Goal: Task Accomplishment & Management: Use online tool/utility

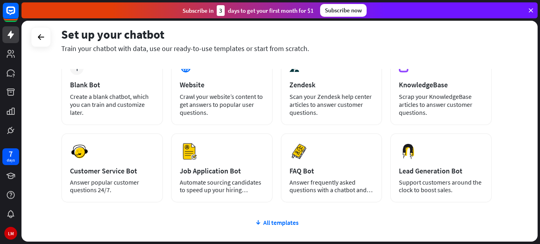
scroll to position [40, 0]
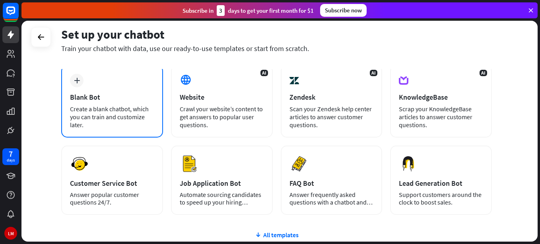
click at [102, 107] on div "Create a blank chatbot, which you can train and customize later." at bounding box center [112, 117] width 84 height 24
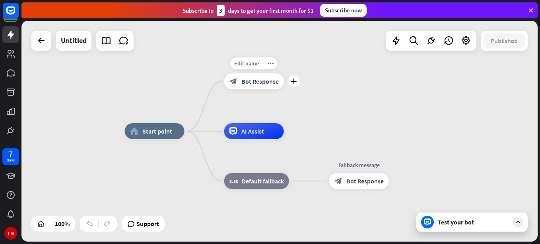
click at [267, 81] on span "Bot Response" at bounding box center [260, 81] width 37 height 8
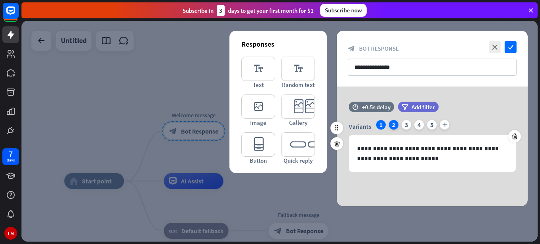
click at [393, 123] on div "2" at bounding box center [394, 125] width 10 height 10
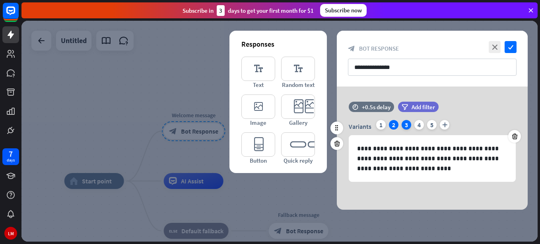
click at [406, 125] on div "3" at bounding box center [407, 125] width 10 height 10
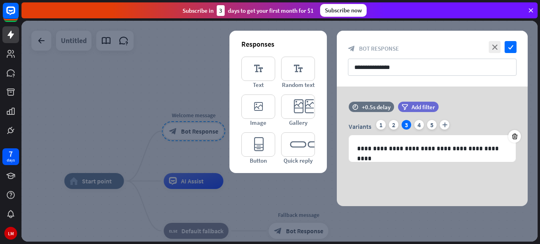
click at [62, 43] on div at bounding box center [279, 131] width 517 height 220
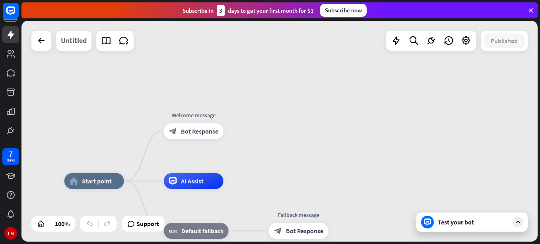
click at [79, 41] on div "Untitled" at bounding box center [74, 41] width 26 height 20
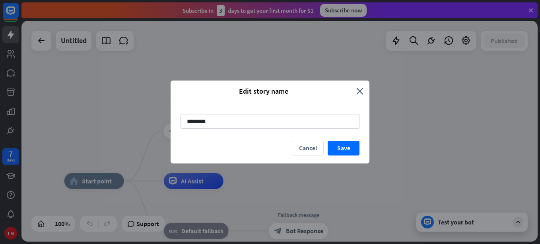
drag, startPoint x: 211, startPoint y: 121, endPoint x: 160, endPoint y: 116, distance: 51.6
click at [160, 116] on div "Edit story name close ******** Cancel Save" at bounding box center [270, 122] width 540 height 244
type input "**********"
click at [342, 145] on button "Save" at bounding box center [344, 147] width 32 height 15
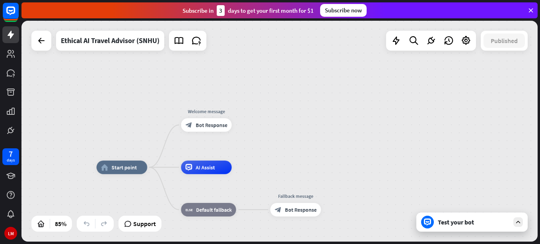
click at [350, 45] on div "home_2 Start point Welcome message block_bot_response Bot Response AI Assist bl…" at bounding box center [279, 131] width 517 height 220
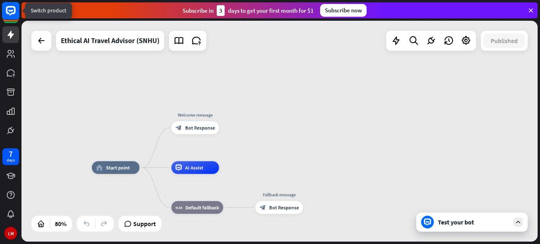
click at [12, 14] on rect at bounding box center [11, 11] width 18 height 18
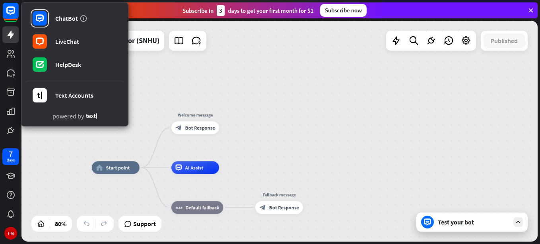
click at [57, 147] on div "home_2 Start point Welcome message block_bot_response Bot Response AI Assist bl…" at bounding box center [279, 131] width 517 height 220
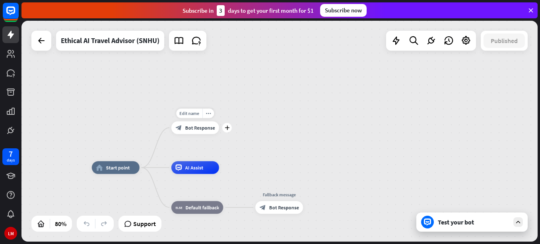
click at [198, 124] on span "Bot Response" at bounding box center [200, 127] width 30 height 6
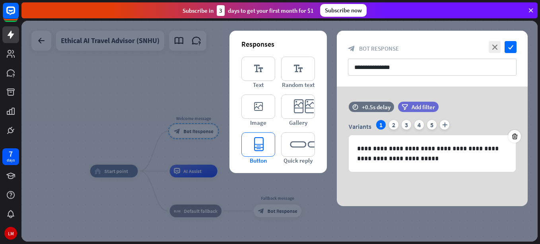
click at [257, 146] on icon "editor_button" at bounding box center [259, 144] width 34 height 24
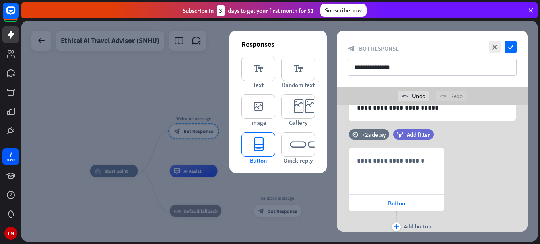
scroll to position [93, 0]
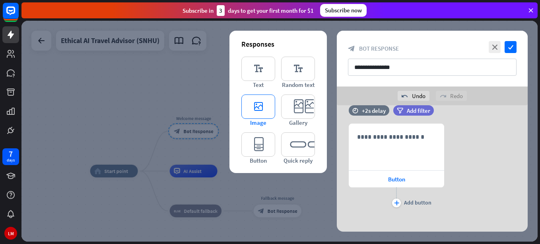
click at [253, 108] on icon "editor_image" at bounding box center [259, 106] width 34 height 24
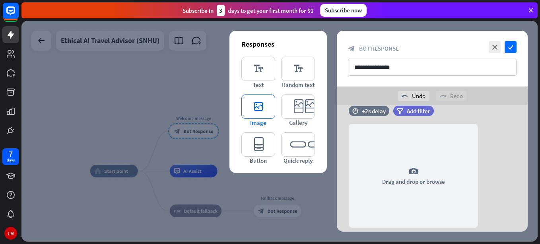
scroll to position [205, 0]
click at [254, 76] on icon "editor_text" at bounding box center [259, 69] width 34 height 24
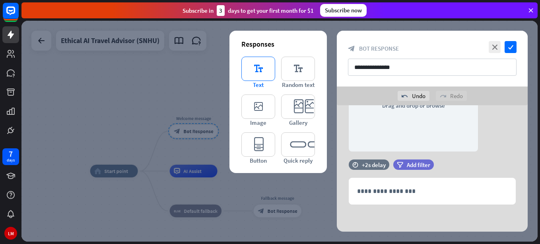
scroll to position [281, 0]
click at [295, 70] on icon "editor_text" at bounding box center [298, 69] width 34 height 24
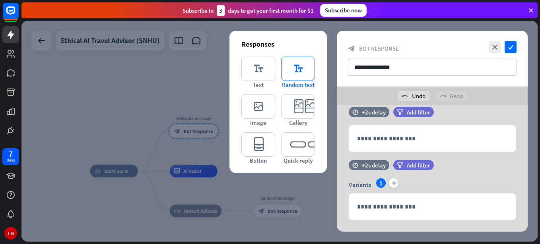
scroll to position [349, 0]
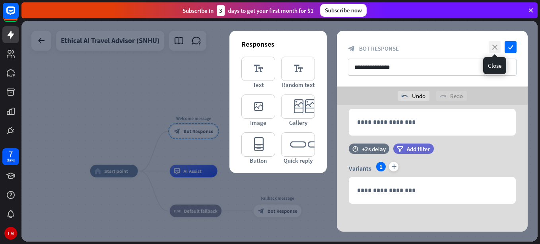
click at [495, 48] on icon "close" at bounding box center [495, 47] width 12 height 12
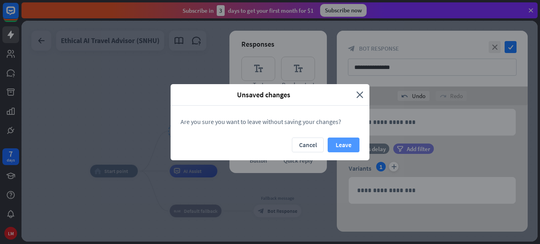
click at [337, 144] on button "Leave" at bounding box center [344, 144] width 32 height 15
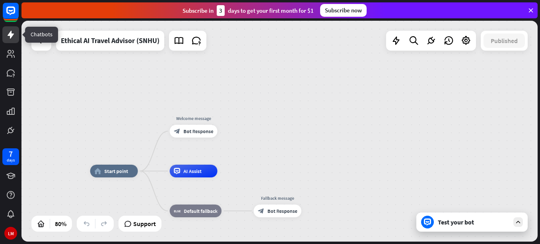
click at [12, 34] on icon at bounding box center [11, 35] width 6 height 8
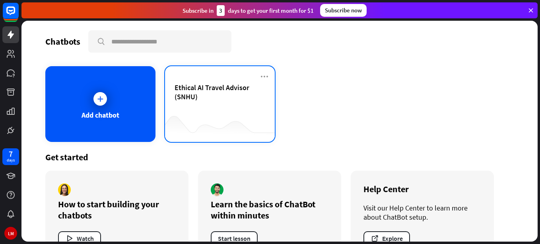
click at [199, 92] on span "Ethical AI Travel Advisor (SNHU)" at bounding box center [220, 92] width 91 height 18
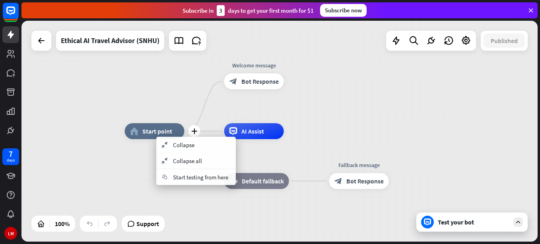
click at [153, 131] on span "Start point" at bounding box center [157, 131] width 30 height 8
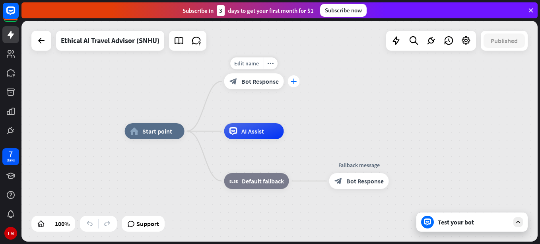
click at [295, 80] on icon "plus" at bounding box center [294, 81] width 6 height 6
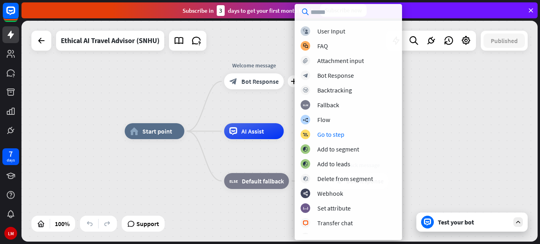
click at [138, 76] on div "home_2 Start point plus Welcome message block_bot_response Bot Response AI Assi…" at bounding box center [279, 131] width 517 height 220
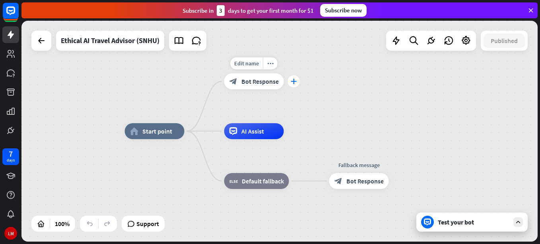
click at [294, 82] on icon "plus" at bounding box center [294, 81] width 6 height 6
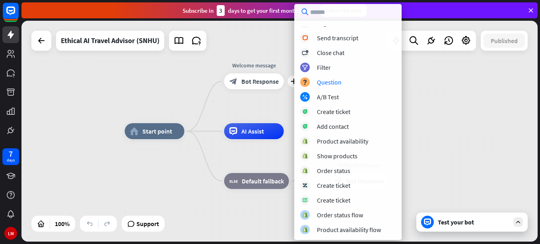
scroll to position [229, 0]
click at [92, 197] on div "home_2 Start point plus Welcome message block_bot_response Bot Response AI Assi…" at bounding box center [279, 131] width 517 height 220
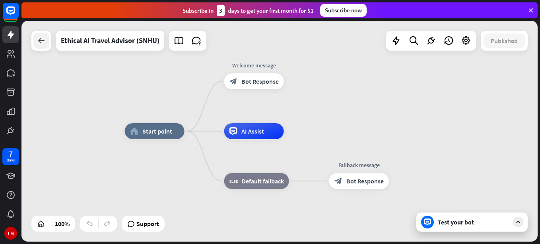
click at [43, 41] on icon at bounding box center [42, 41] width 10 height 10
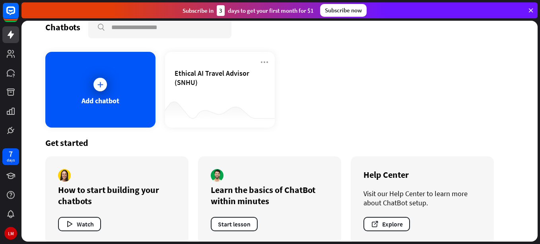
scroll to position [26, 0]
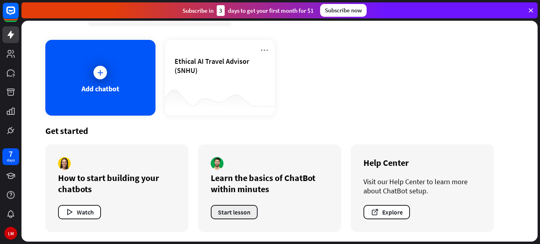
click at [237, 208] on button "Start lesson" at bounding box center [234, 212] width 47 height 14
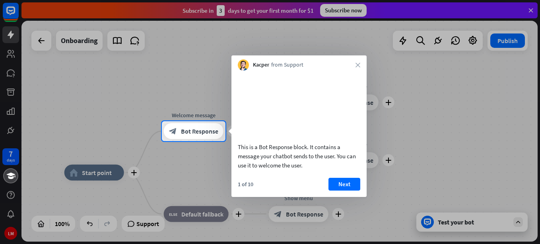
click at [340, 190] on button "Next" at bounding box center [345, 183] width 32 height 13
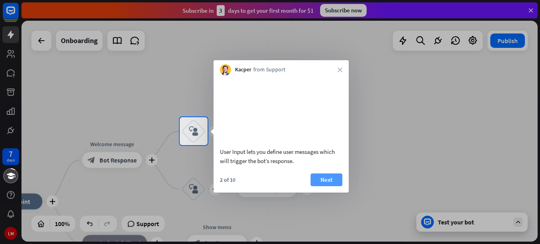
click at [326, 186] on button "Next" at bounding box center [327, 179] width 32 height 13
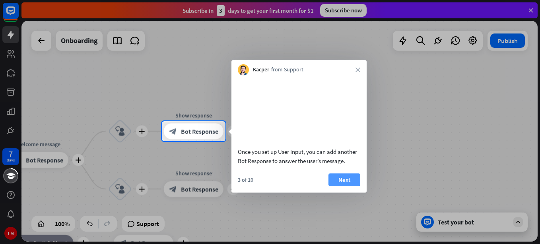
click at [340, 186] on button "Next" at bounding box center [345, 179] width 32 height 13
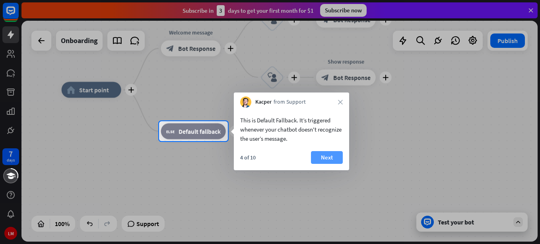
click at [324, 155] on button "Next" at bounding box center [327, 157] width 32 height 13
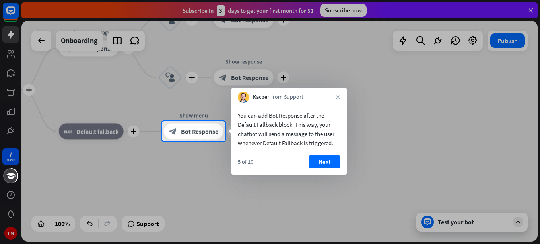
click at [327, 159] on button "Next" at bounding box center [325, 161] width 32 height 13
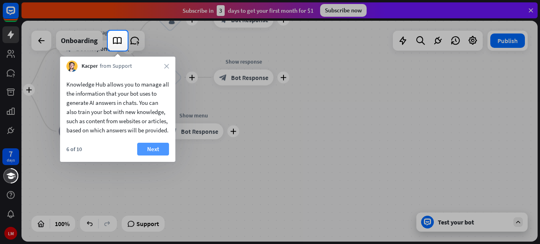
click at [152, 155] on button "Next" at bounding box center [153, 148] width 32 height 13
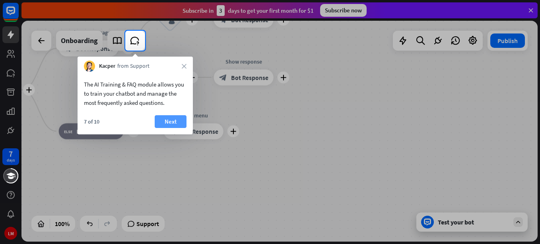
click at [166, 125] on button "Next" at bounding box center [171, 121] width 32 height 13
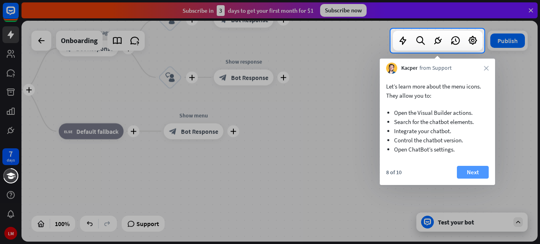
click at [476, 172] on button "Next" at bounding box center [473, 172] width 32 height 13
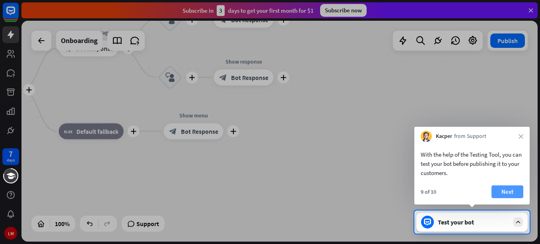
click at [505, 193] on button "Next" at bounding box center [508, 191] width 32 height 13
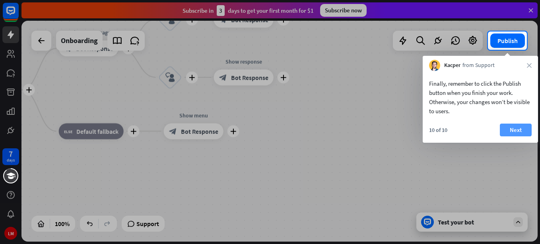
click at [519, 134] on button "Next" at bounding box center [516, 129] width 32 height 13
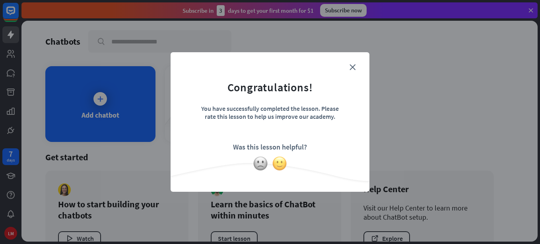
click at [284, 164] on img at bounding box center [279, 163] width 15 height 15
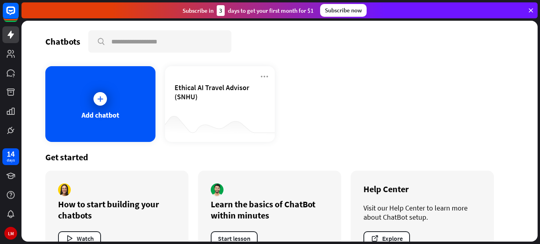
click at [410, 86] on div "Add chatbot Ethical AI Travel Advisor (SNHU)" at bounding box center [279, 104] width 469 height 76
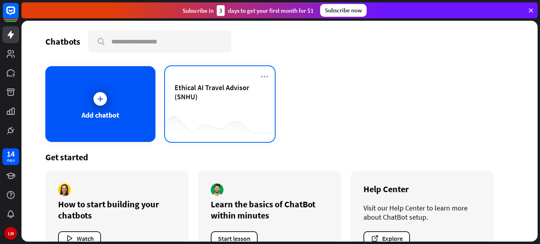
click at [212, 92] on span "Ethical AI Travel Advisor (SNHU)" at bounding box center [220, 92] width 91 height 18
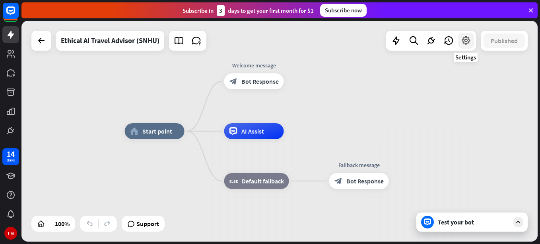
click at [467, 42] on icon at bounding box center [466, 40] width 10 height 10
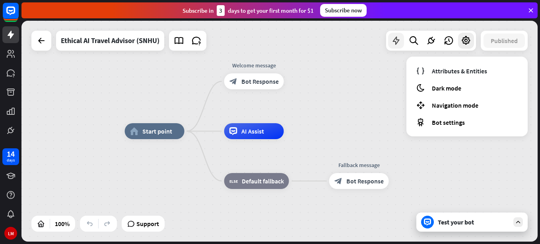
click at [395, 41] on icon at bounding box center [396, 40] width 10 height 10
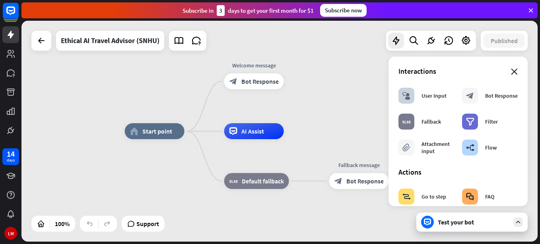
click at [511, 72] on icon "close" at bounding box center [514, 71] width 7 height 6
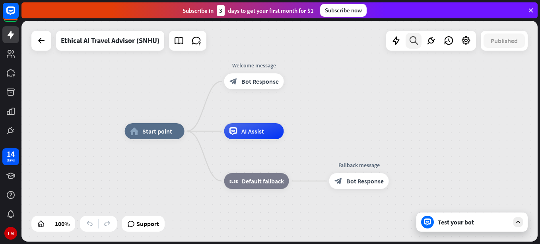
click at [417, 42] on icon at bounding box center [414, 40] width 11 height 10
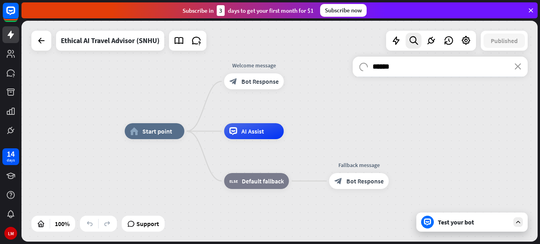
type input "*******"
drag, startPoint x: 385, startPoint y: 67, endPoint x: 363, endPoint y: 66, distance: 22.7
click at [363, 66] on div "search close *******" at bounding box center [440, 67] width 175 height 20
click at [294, 81] on icon "plus" at bounding box center [294, 81] width 6 height 6
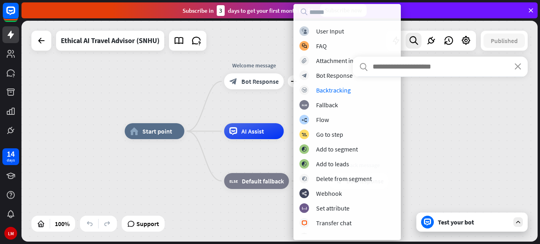
click at [467, 107] on div "search close" at bounding box center [440, 144] width 175 height 175
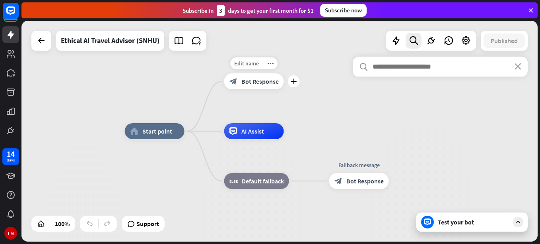
click at [253, 88] on div "block_bot_response Bot Response" at bounding box center [254, 81] width 60 height 16
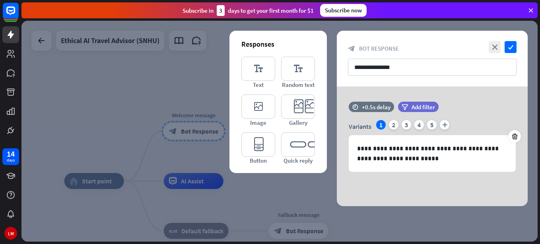
click at [172, 84] on div at bounding box center [279, 131] width 517 height 220
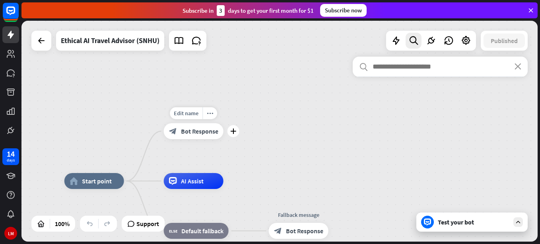
click at [207, 134] on span "Bot Response" at bounding box center [199, 131] width 37 height 8
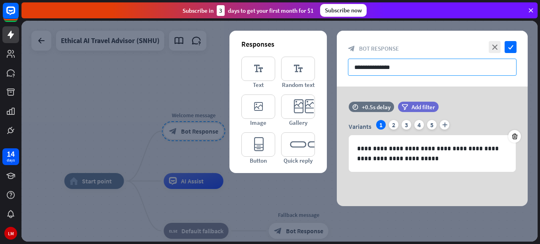
drag, startPoint x: 411, startPoint y: 70, endPoint x: 378, endPoint y: 68, distance: 33.1
click at [378, 68] on input "**********" at bounding box center [432, 66] width 169 height 17
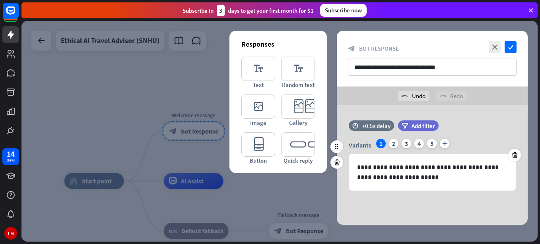
click at [482, 114] on div "**********" at bounding box center [432, 164] width 191 height 119
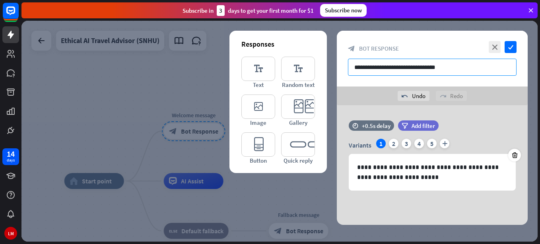
click at [456, 67] on input "**********" at bounding box center [432, 66] width 169 height 17
type input "**********"
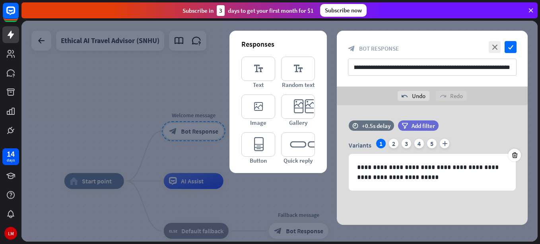
click at [469, 82] on div "**********" at bounding box center [432, 59] width 191 height 56
click at [518, 46] on div "**********" at bounding box center [432, 59] width 191 height 56
click at [511, 46] on icon "check" at bounding box center [511, 47] width 12 height 12
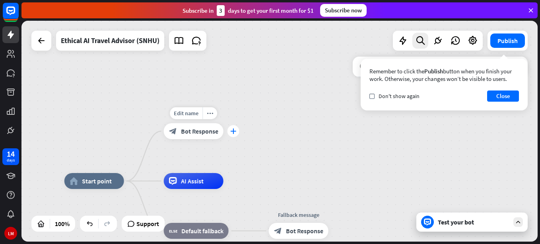
click at [236, 129] on div "plus" at bounding box center [234, 131] width 12 height 12
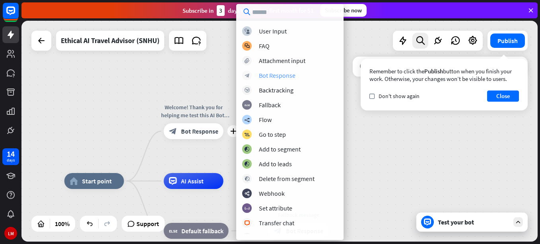
click at [278, 76] on div "Bot Response" at bounding box center [277, 75] width 37 height 8
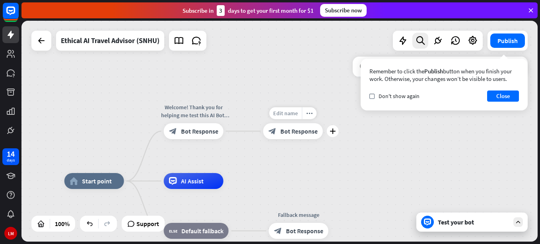
click at [287, 115] on span "Edit name" at bounding box center [285, 112] width 25 height 7
type input "********"
click at [308, 130] on div "home_2 Start point Welcome! Thank you for helping me test this AI Bot. We will …" at bounding box center [279, 131] width 517 height 220
click at [306, 131] on span "Bot Response" at bounding box center [299, 131] width 37 height 8
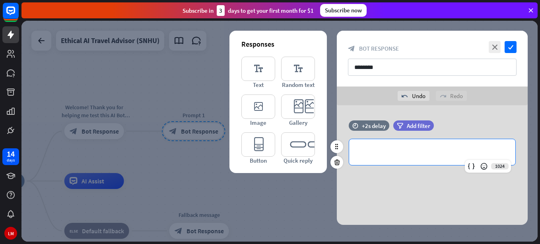
click at [361, 148] on p "**********" at bounding box center [432, 152] width 150 height 10
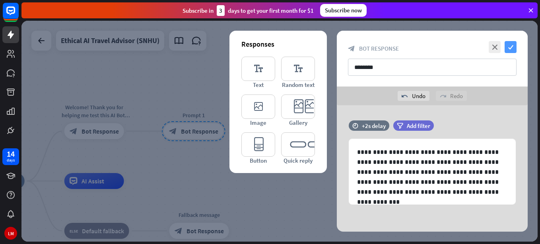
click at [510, 47] on icon "check" at bounding box center [511, 47] width 12 height 12
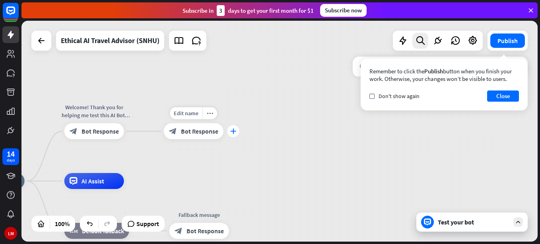
click at [233, 134] on div "plus" at bounding box center [234, 131] width 12 height 12
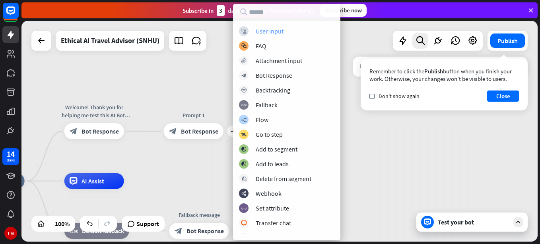
click at [265, 32] on div "User Input" at bounding box center [270, 31] width 28 height 8
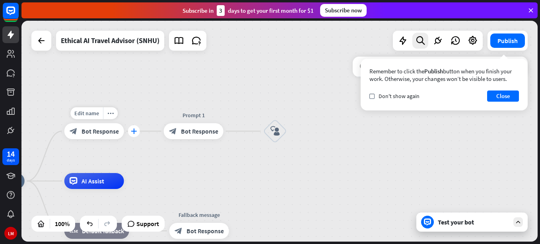
click at [134, 134] on div "plus" at bounding box center [134, 131] width 12 height 12
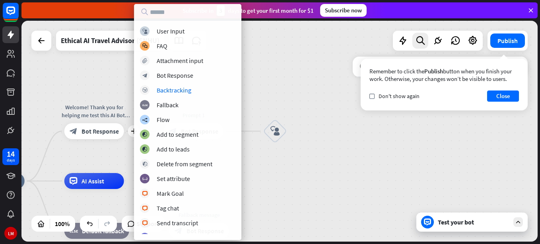
click at [309, 168] on div "home_2 Start point plus Welcome! Thank you for helping me test this AI Bot. We …" at bounding box center [279, 131] width 517 height 220
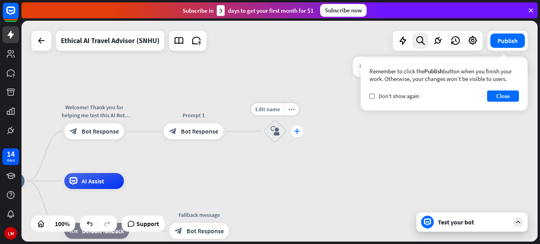
click at [296, 131] on icon "plus" at bounding box center [297, 131] width 6 height 6
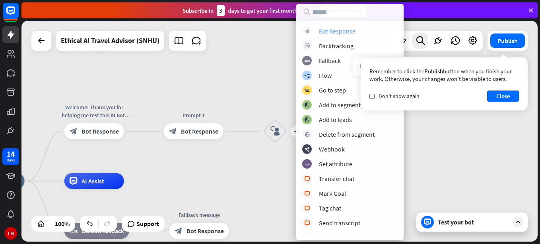
click at [350, 31] on div "Bot Response" at bounding box center [337, 31] width 37 height 8
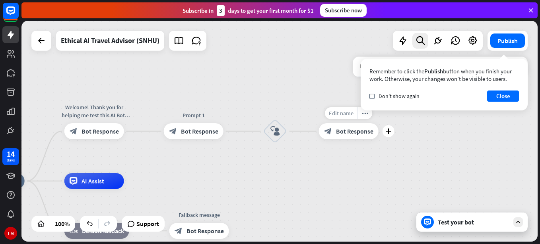
click at [351, 114] on span "Edit name" at bounding box center [341, 112] width 25 height 7
type input "********"
click at [370, 144] on div "home_2 Start point Welcome! Thank you for helping me test this AI Bot. We will …" at bounding box center [279, 131] width 517 height 220
drag, startPoint x: 346, startPoint y: 133, endPoint x: 260, endPoint y: 162, distance: 91.1
click at [250, 175] on div "home_2 Start point Welcome! Thank you for helping me test this AI Bot. We will …" at bounding box center [279, 131] width 517 height 220
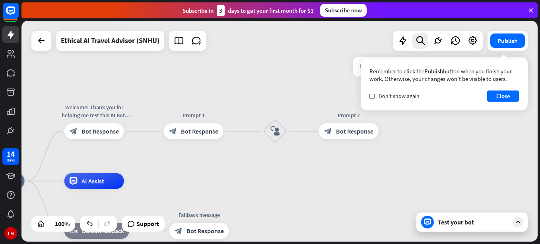
click at [359, 131] on div "search close" at bounding box center [440, 144] width 175 height 175
click at [501, 96] on button "Close" at bounding box center [503, 95] width 32 height 11
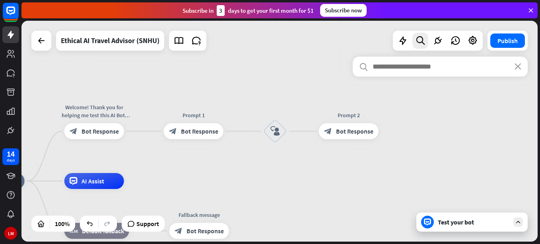
click at [447, 215] on div "search close" at bounding box center [440, 144] width 175 height 175
click at [449, 221] on div "search close" at bounding box center [440, 144] width 175 height 175
click at [519, 222] on div "search close" at bounding box center [440, 144] width 175 height 175
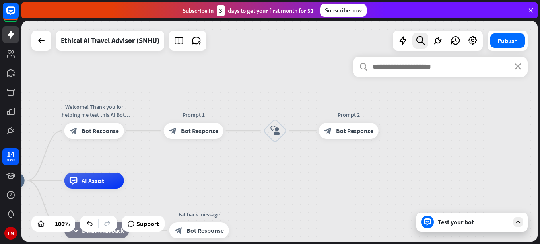
click at [453, 220] on div "search close" at bounding box center [440, 144] width 175 height 175
click at [427, 217] on div "search close" at bounding box center [440, 144] width 175 height 175
click at [349, 129] on span "Bot Response" at bounding box center [354, 131] width 37 height 8
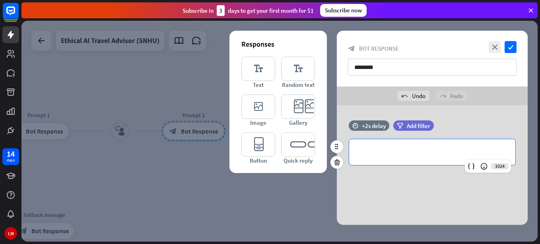
click at [367, 149] on p "**********" at bounding box center [432, 152] width 150 height 10
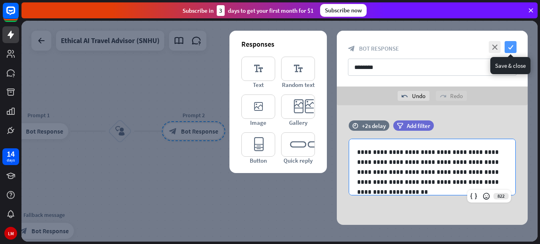
click at [511, 48] on icon "check" at bounding box center [511, 47] width 12 height 12
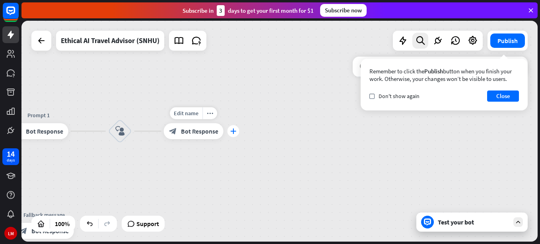
click at [233, 132] on icon "plus" at bounding box center [233, 131] width 6 height 6
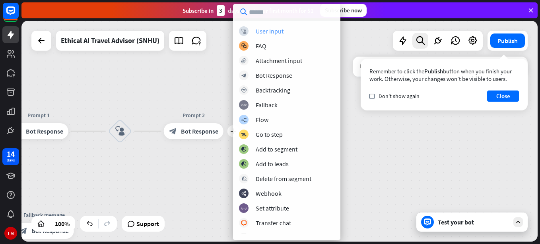
click at [277, 35] on div "block_user_input User Input" at bounding box center [287, 31] width 96 height 10
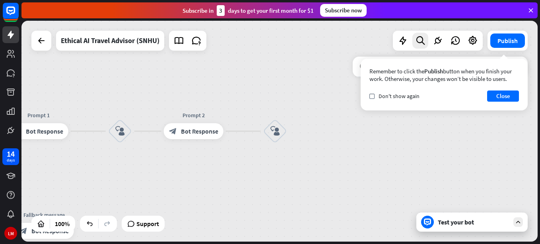
drag, startPoint x: 221, startPoint y: 171, endPoint x: 266, endPoint y: 183, distance: 46.6
click at [222, 171] on div "home_2 Start point Welcome! Thank you for helping me test this AI Bot. We will …" at bounding box center [279, 131] width 517 height 220
drag, startPoint x: 448, startPoint y: 221, endPoint x: 482, endPoint y: 219, distance: 33.9
click at [450, 220] on div "search close" at bounding box center [440, 144] width 175 height 175
click at [519, 222] on div "search close" at bounding box center [440, 144] width 175 height 175
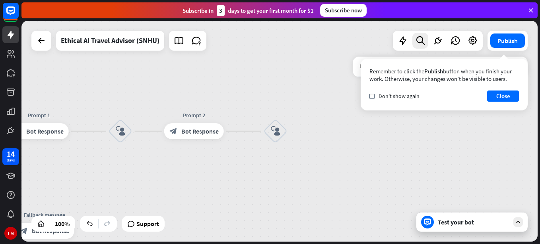
click at [517, 221] on div "search close" at bounding box center [440, 144] width 175 height 175
click at [430, 219] on div "search close" at bounding box center [440, 144] width 175 height 175
drag, startPoint x: 484, startPoint y: 220, endPoint x: 371, endPoint y: 205, distance: 113.7
click at [372, 208] on div "search close" at bounding box center [440, 144] width 175 height 175
click at [505, 97] on button "Close" at bounding box center [503, 95] width 32 height 11
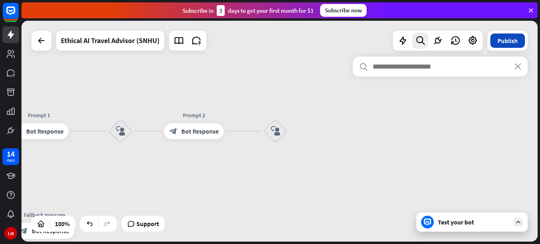
click at [503, 45] on button "Publish" at bounding box center [508, 40] width 35 height 14
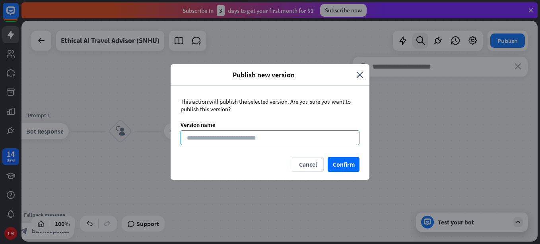
drag, startPoint x: 232, startPoint y: 137, endPoint x: 239, endPoint y: 138, distance: 7.6
click at [235, 143] on input at bounding box center [270, 137] width 179 height 15
type input "*********"
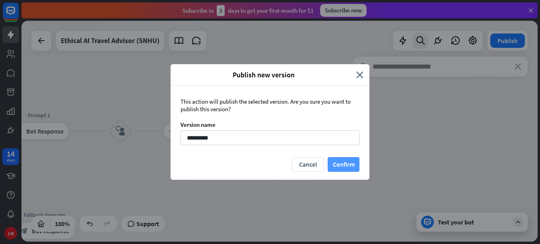
click at [350, 165] on button "Confirm" at bounding box center [344, 164] width 32 height 15
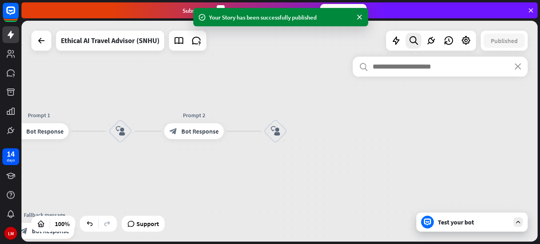
click at [457, 219] on div "search close" at bounding box center [440, 144] width 175 height 175
drag, startPoint x: 490, startPoint y: 220, endPoint x: 474, endPoint y: 222, distance: 16.0
click at [490, 220] on div "search close" at bounding box center [440, 144] width 175 height 175
click at [452, 223] on div "search close" at bounding box center [440, 144] width 175 height 175
click at [516, 219] on div "search close" at bounding box center [440, 144] width 175 height 175
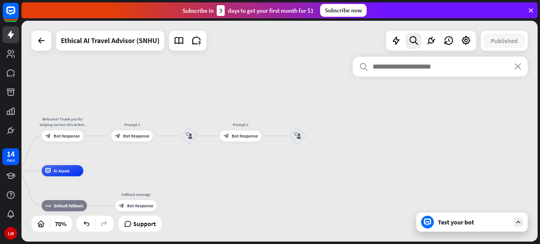
click at [431, 224] on div "search close" at bounding box center [440, 144] width 175 height 175
drag, startPoint x: 431, startPoint y: 224, endPoint x: 365, endPoint y: 195, distance: 72.3
click at [365, 195] on div "search close" at bounding box center [440, 144] width 175 height 175
